Goal: Information Seeking & Learning: Learn about a topic

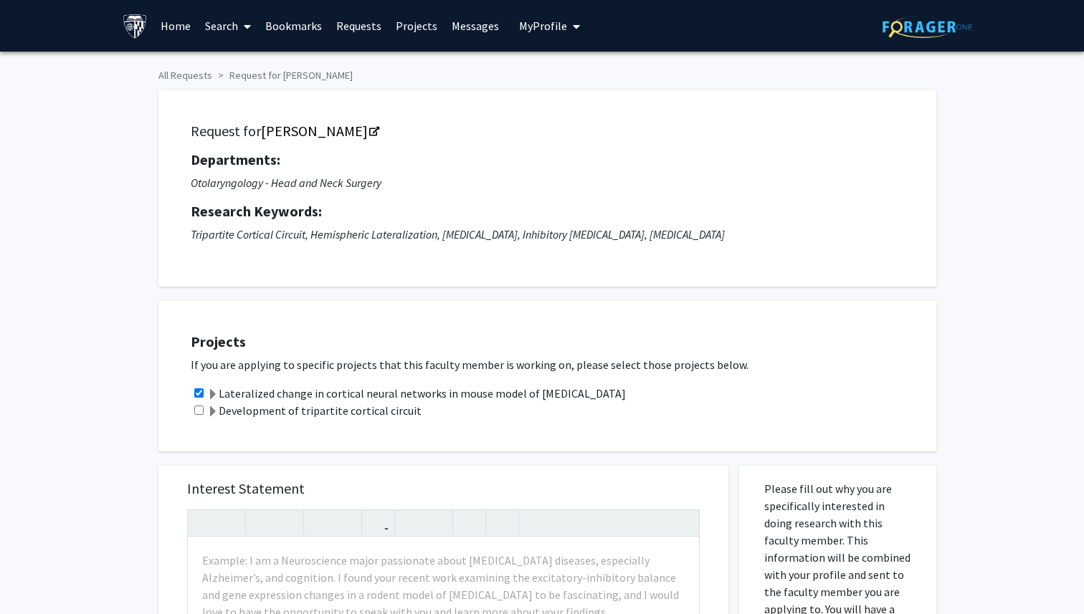
click at [928, 29] on img at bounding box center [928, 27] width 90 height 22
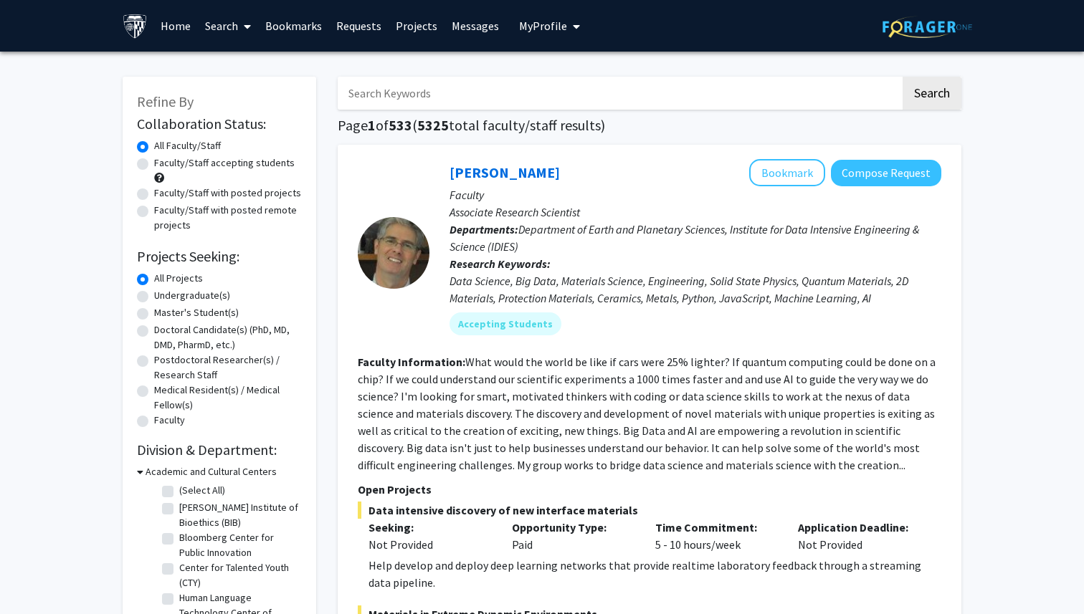
click at [916, 29] on img at bounding box center [928, 27] width 90 height 22
click at [224, 25] on link "Search" at bounding box center [228, 26] width 60 height 50
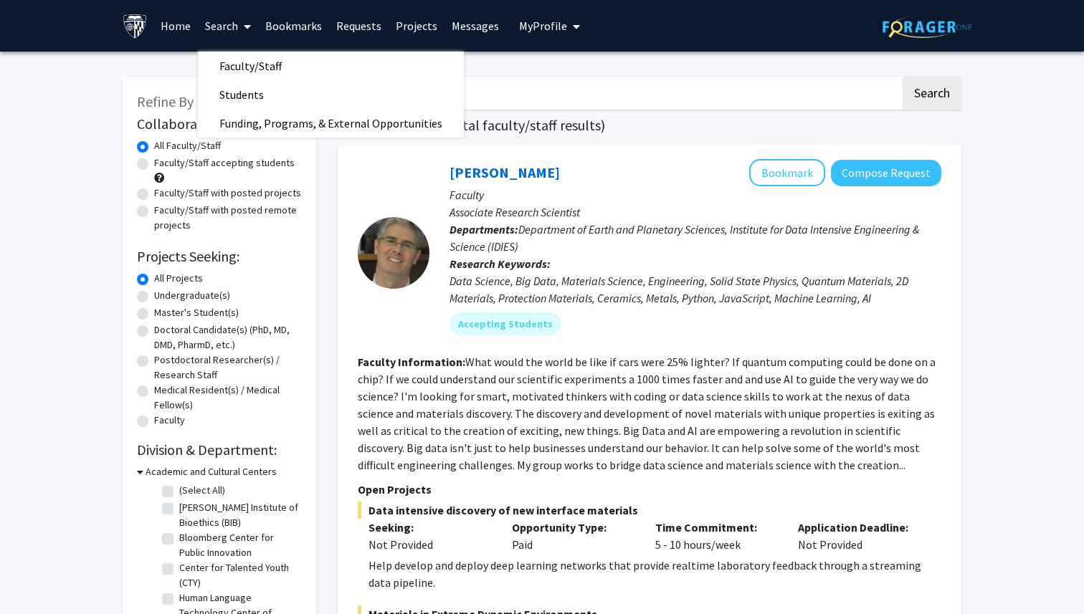
click at [224, 25] on link "Search" at bounding box center [228, 26] width 60 height 50
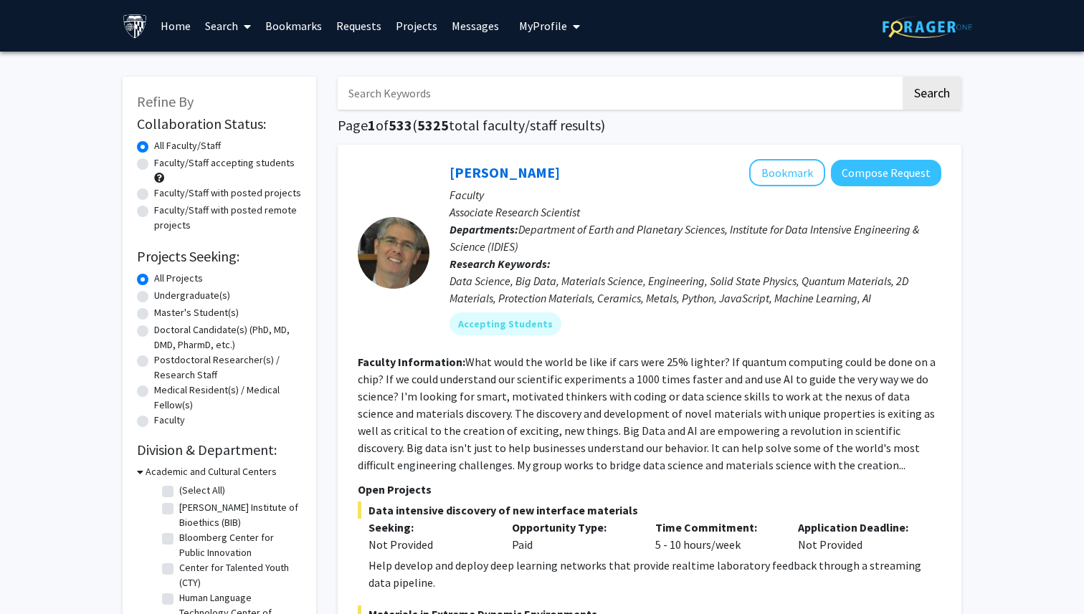
click at [557, 27] on span "My Profile" at bounding box center [543, 26] width 48 height 14
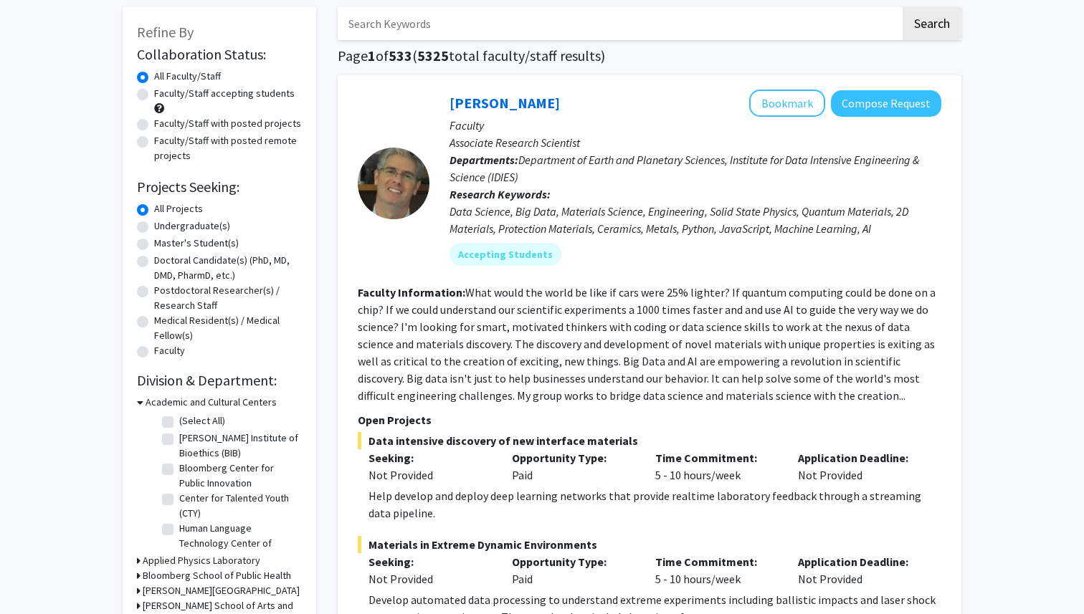
scroll to position [70, 0]
click at [193, 404] on h3 "Academic and Cultural Centers" at bounding box center [211, 401] width 131 height 15
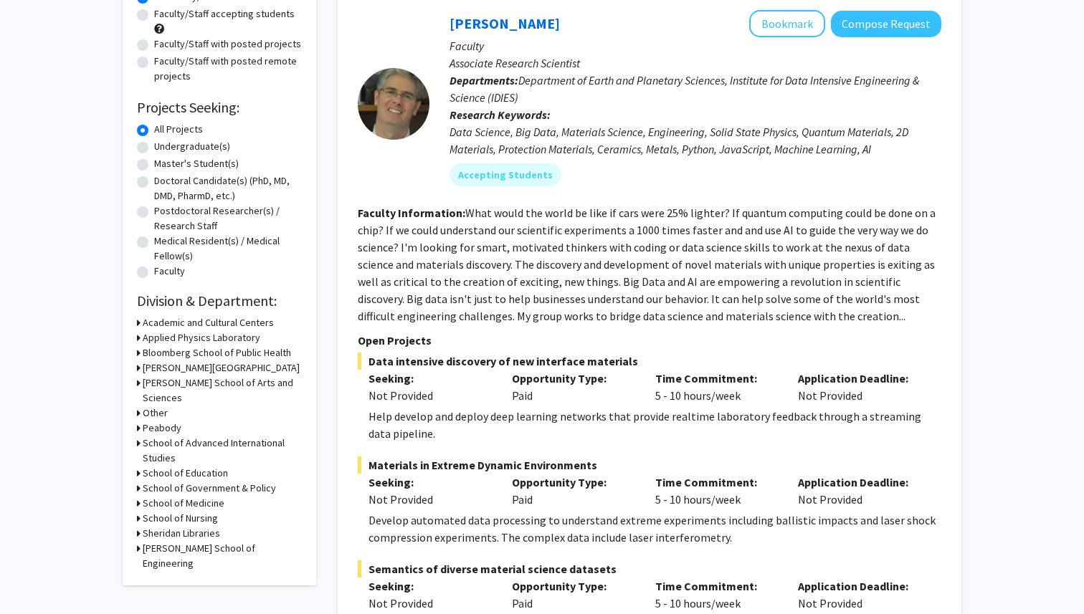
scroll to position [151, 0]
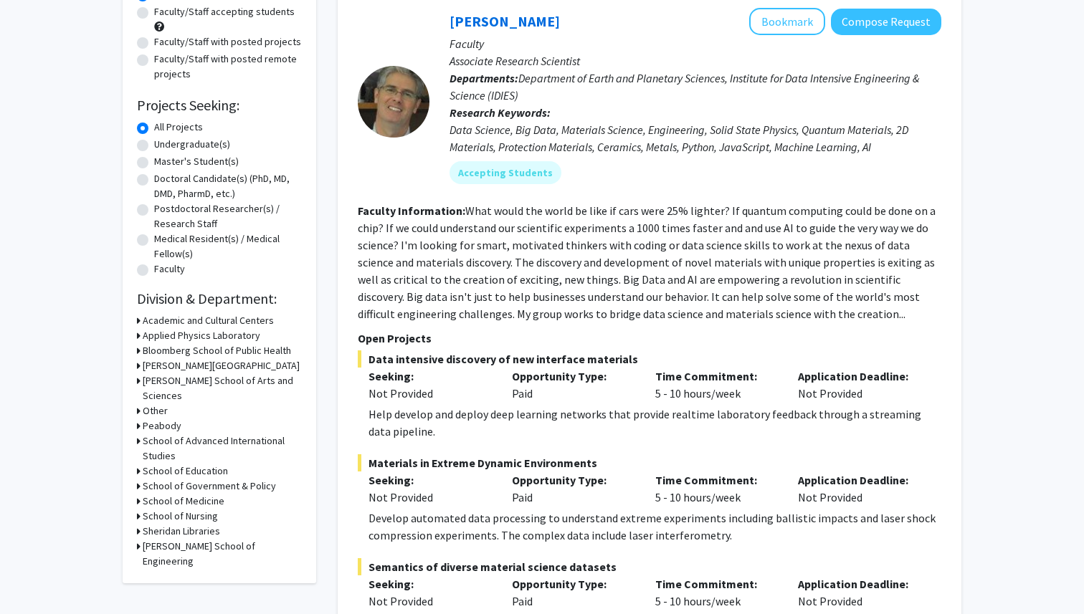
click at [224, 539] on h3 "[PERSON_NAME] School of Engineering" at bounding box center [222, 554] width 159 height 30
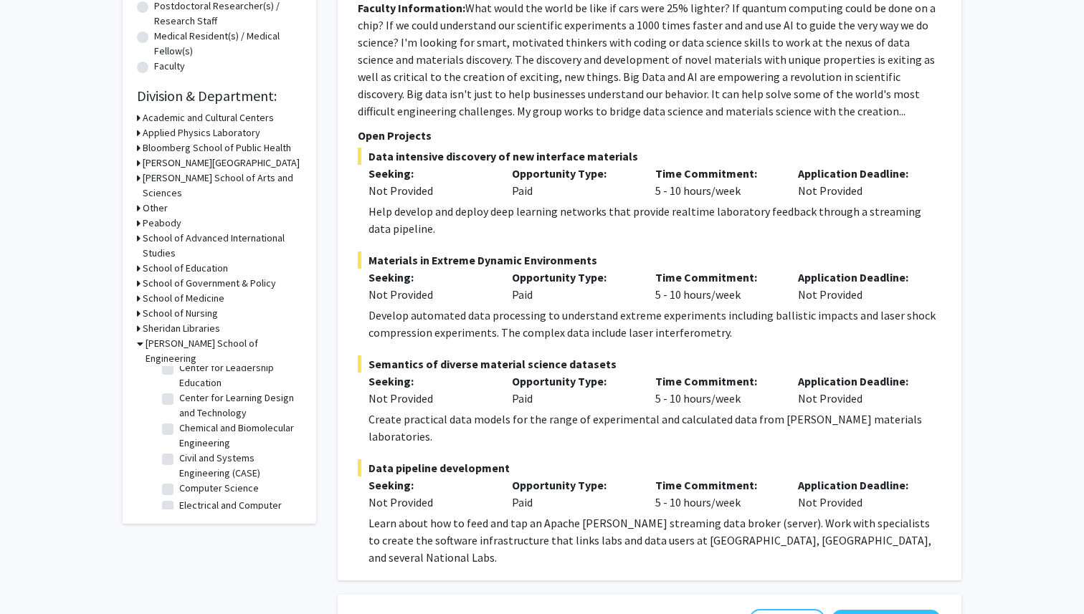
scroll to position [182, 0]
click at [208, 422] on label "Chemical and Biomolecular Engineering" at bounding box center [238, 437] width 119 height 30
click at [189, 422] on input "Chemical and Biomolecular Engineering" at bounding box center [183, 426] width 9 height 9
checkbox input "true"
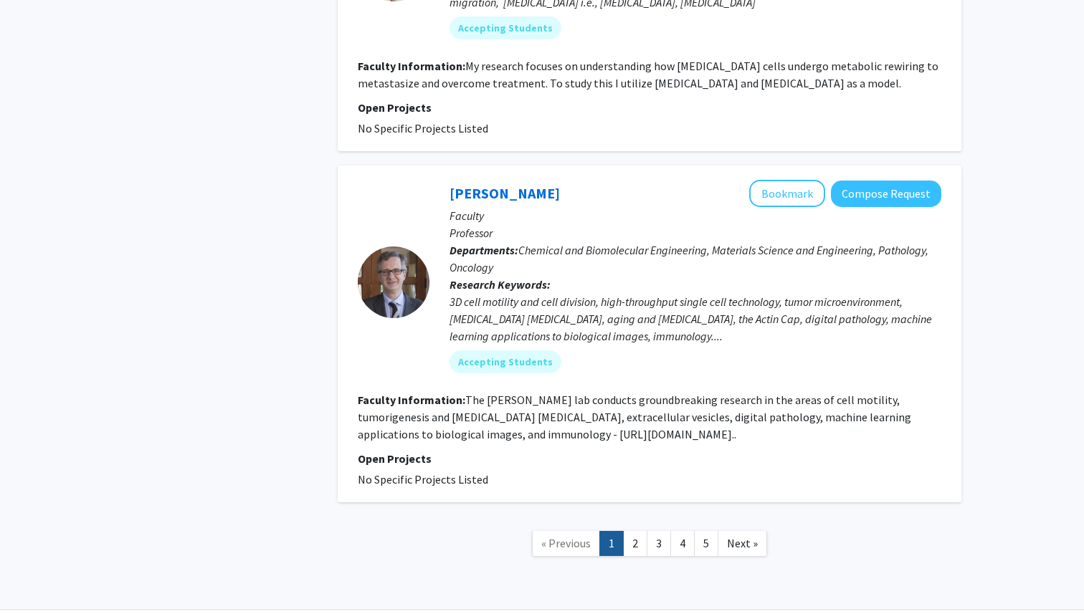
scroll to position [3740, 0]
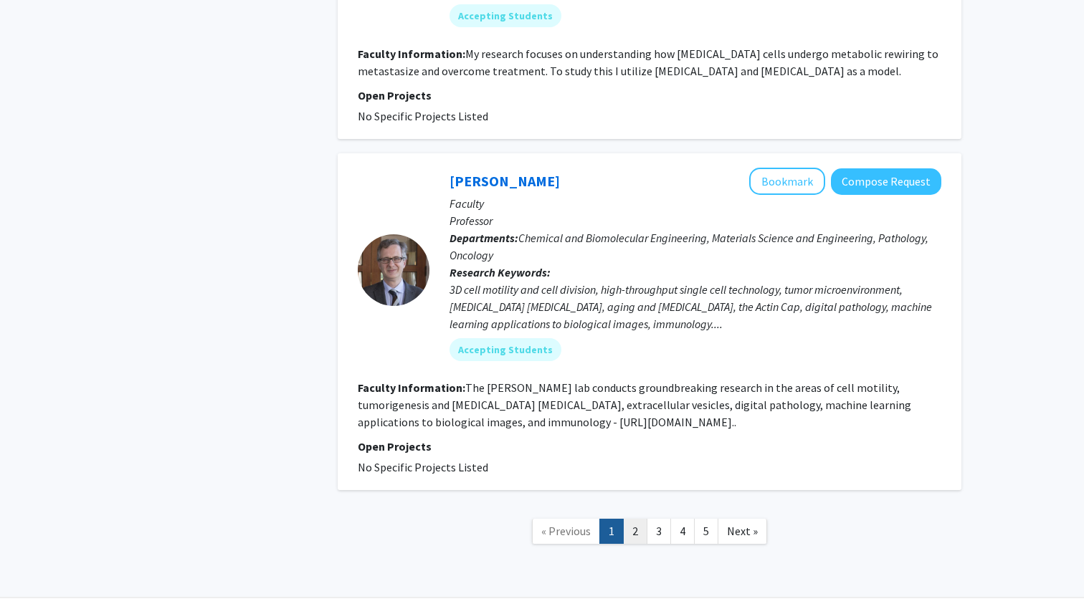
click at [641, 519] on link "2" at bounding box center [635, 531] width 24 height 25
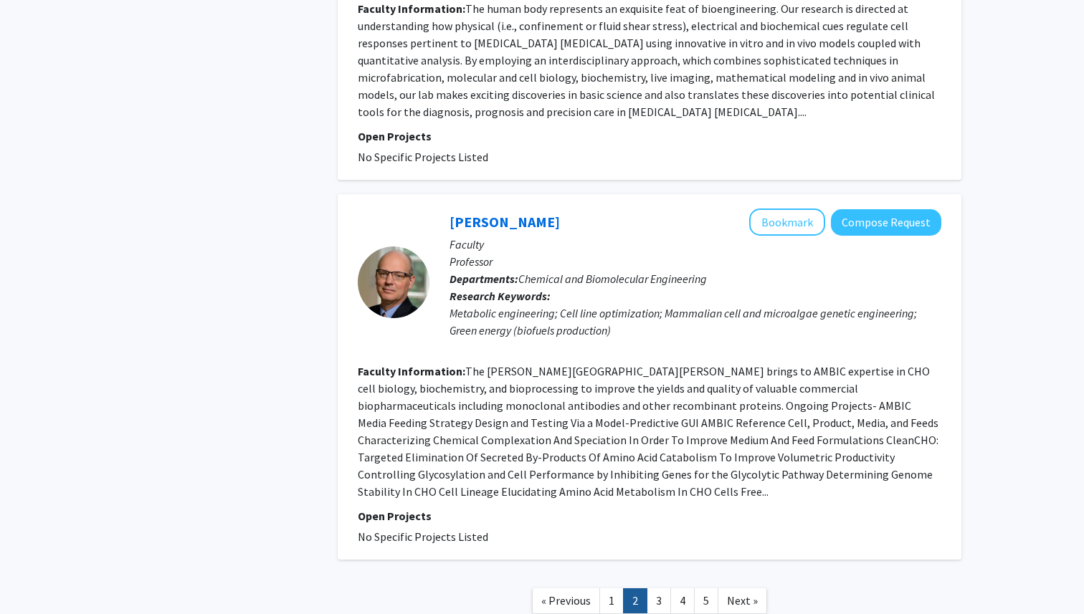
scroll to position [3285, 0]
click at [652, 588] on link "3" at bounding box center [659, 600] width 24 height 25
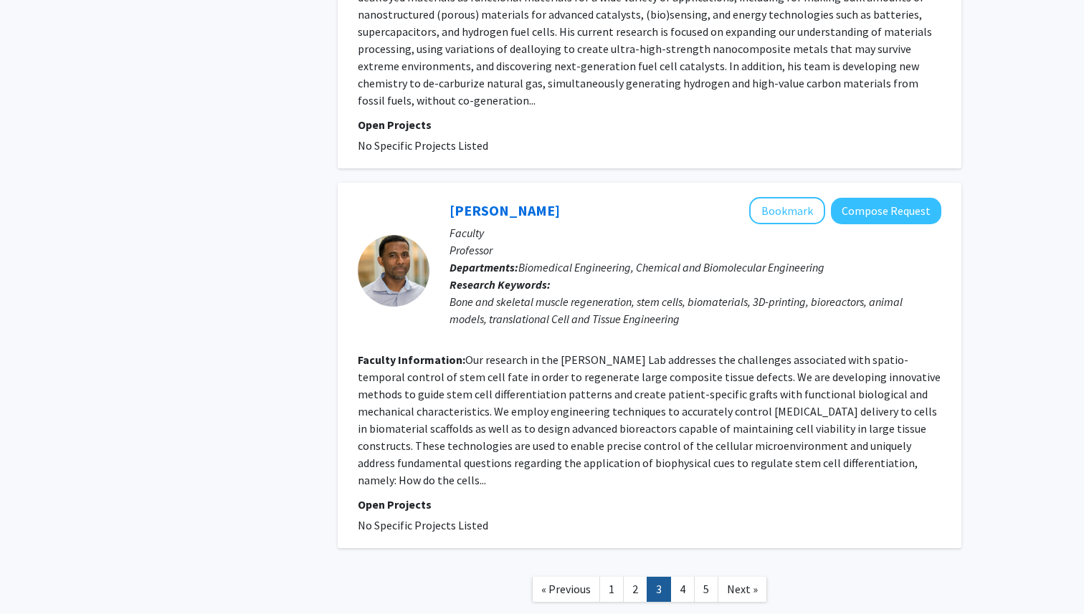
scroll to position [3170, 0]
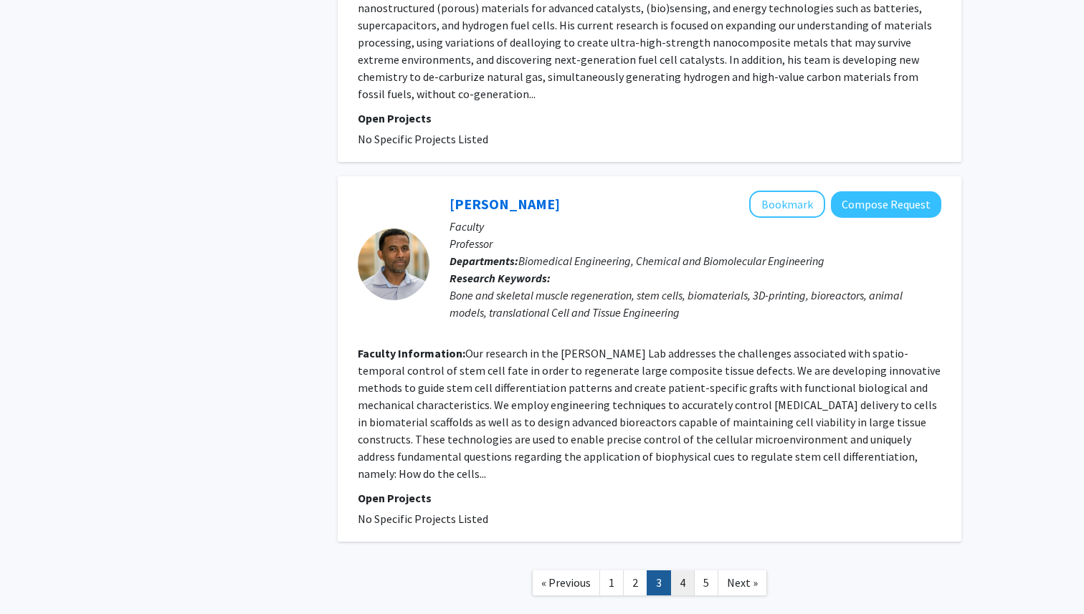
click at [686, 571] on link "4" at bounding box center [682, 583] width 24 height 25
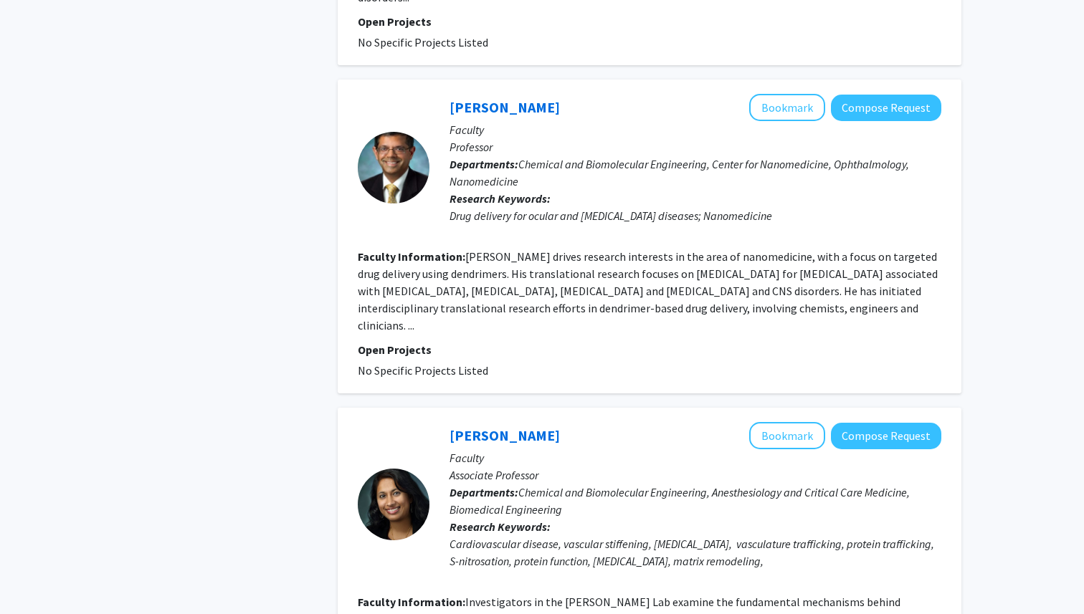
scroll to position [2935, 0]
